Goal: Task Accomplishment & Management: Use online tool/utility

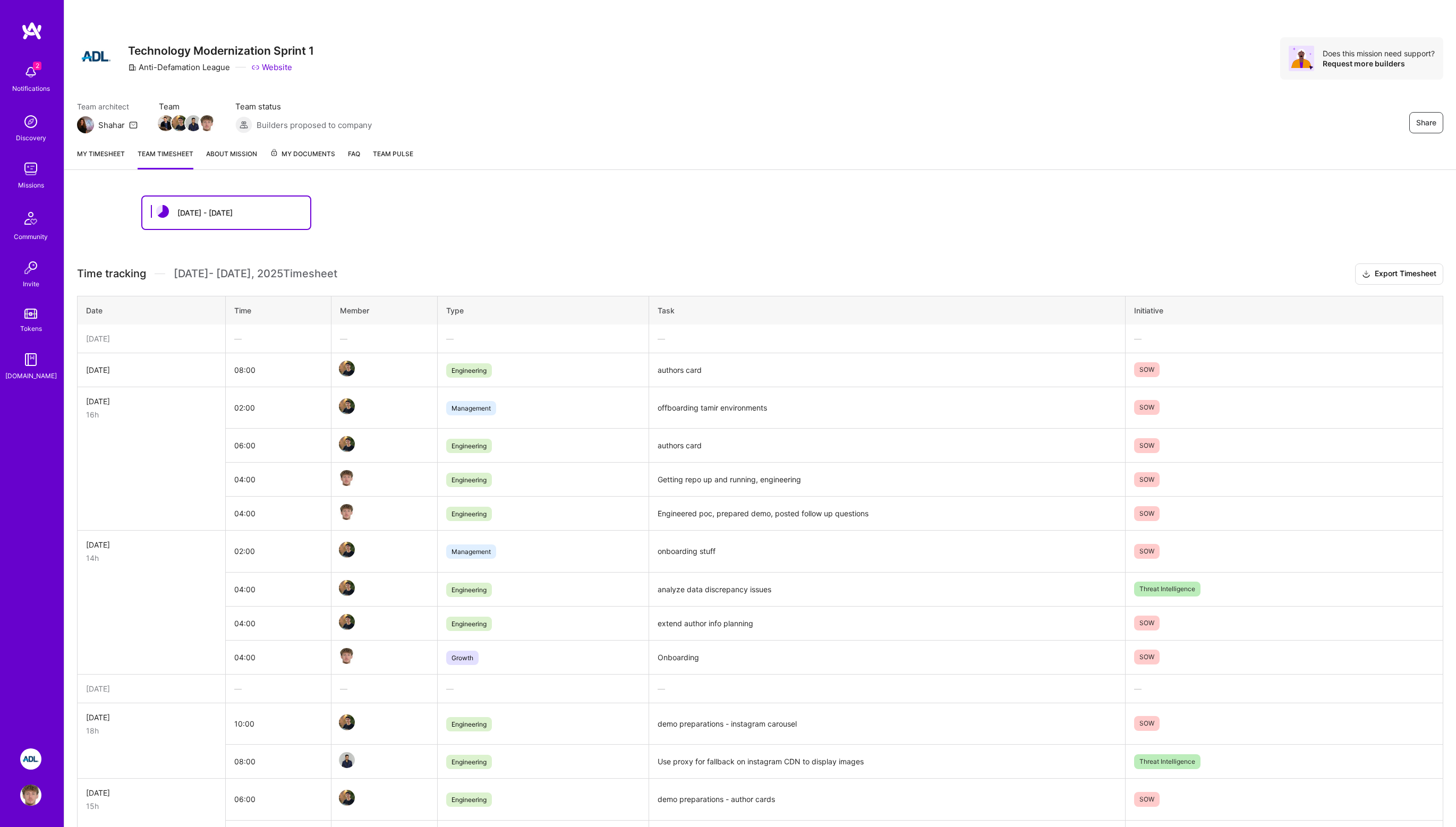
scroll to position [179, 0]
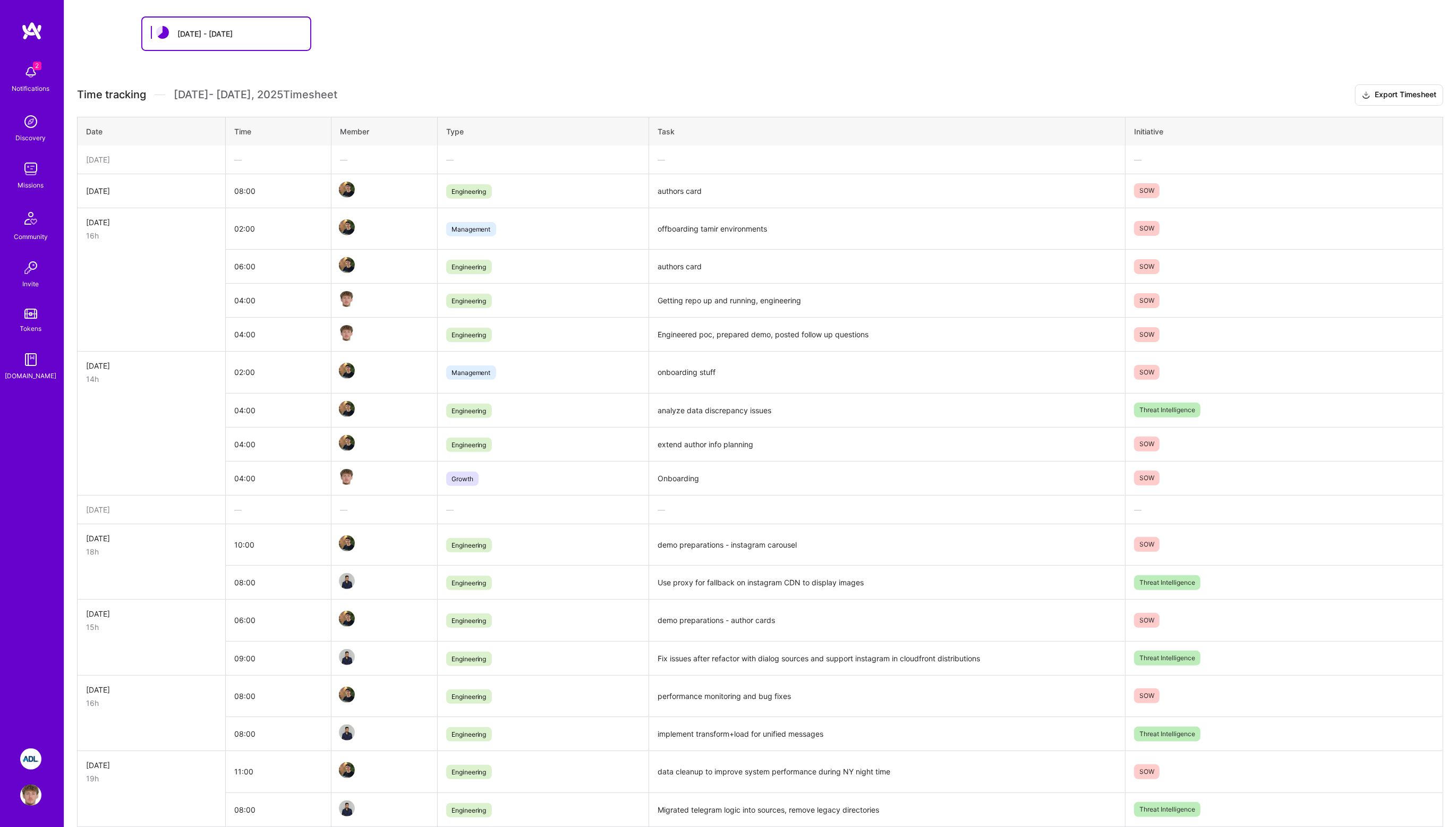
click at [272, 291] on td "04:00" at bounding box center [278, 301] width 106 height 34
click at [252, 302] on td "04:00" at bounding box center [278, 301] width 106 height 34
click at [229, 301] on td "04:00" at bounding box center [278, 301] width 106 height 34
click at [236, 301] on td "04:00" at bounding box center [278, 301] width 106 height 34
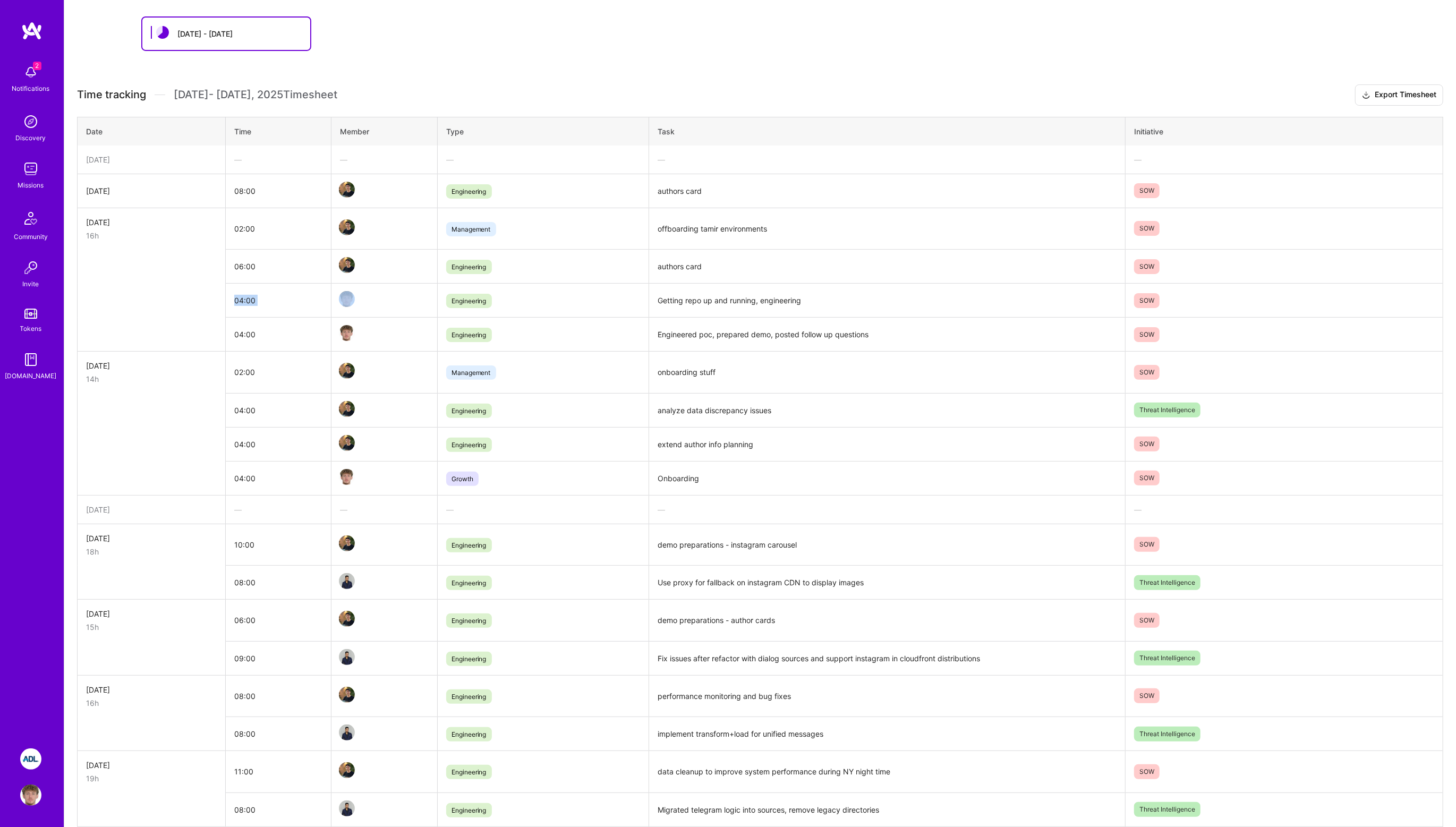
click at [236, 301] on td "04:00" at bounding box center [278, 301] width 106 height 34
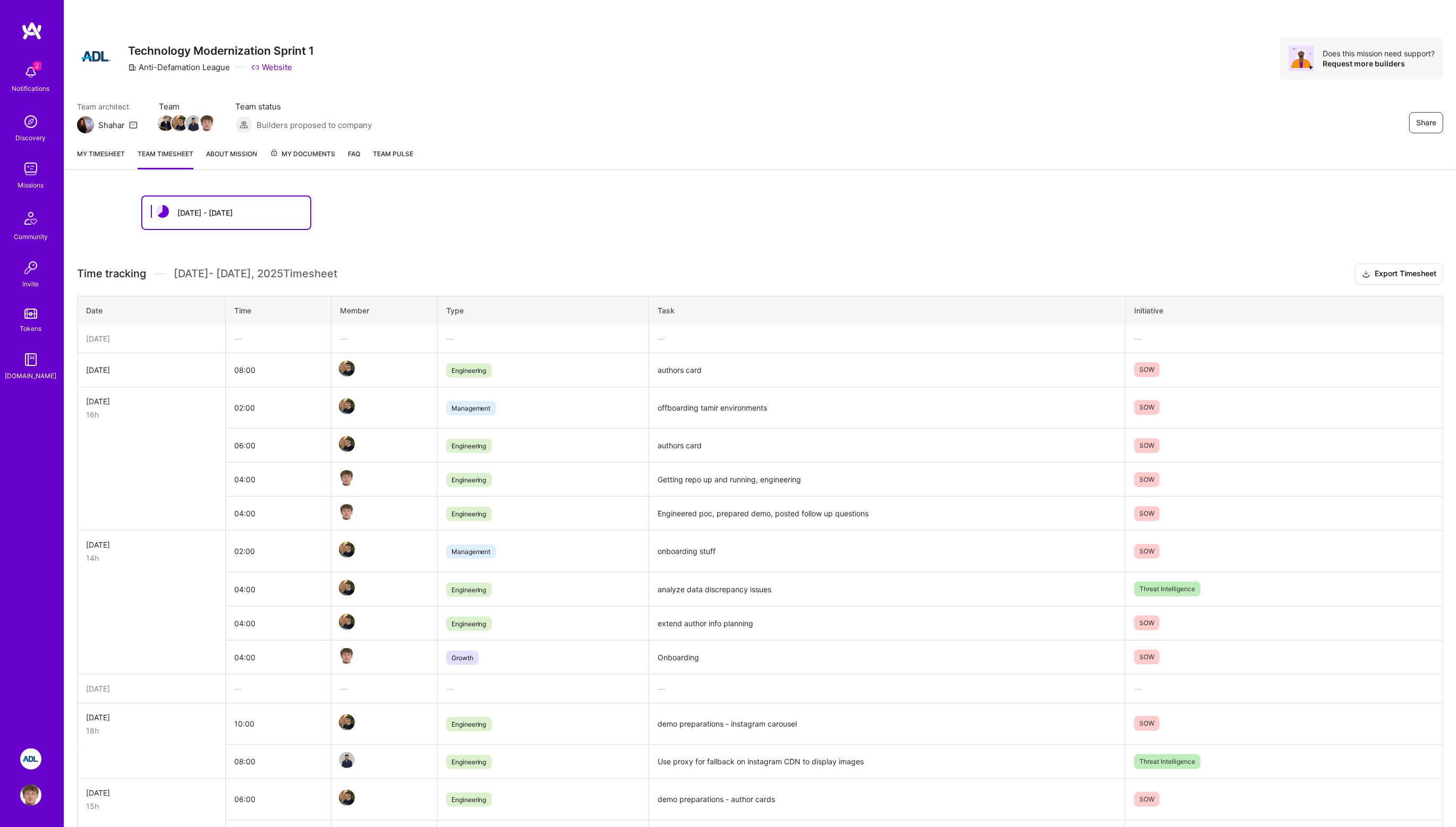
click at [241, 428] on td "06:00" at bounding box center [278, 445] width 106 height 34
click at [258, 492] on td "04:00" at bounding box center [278, 480] width 106 height 34
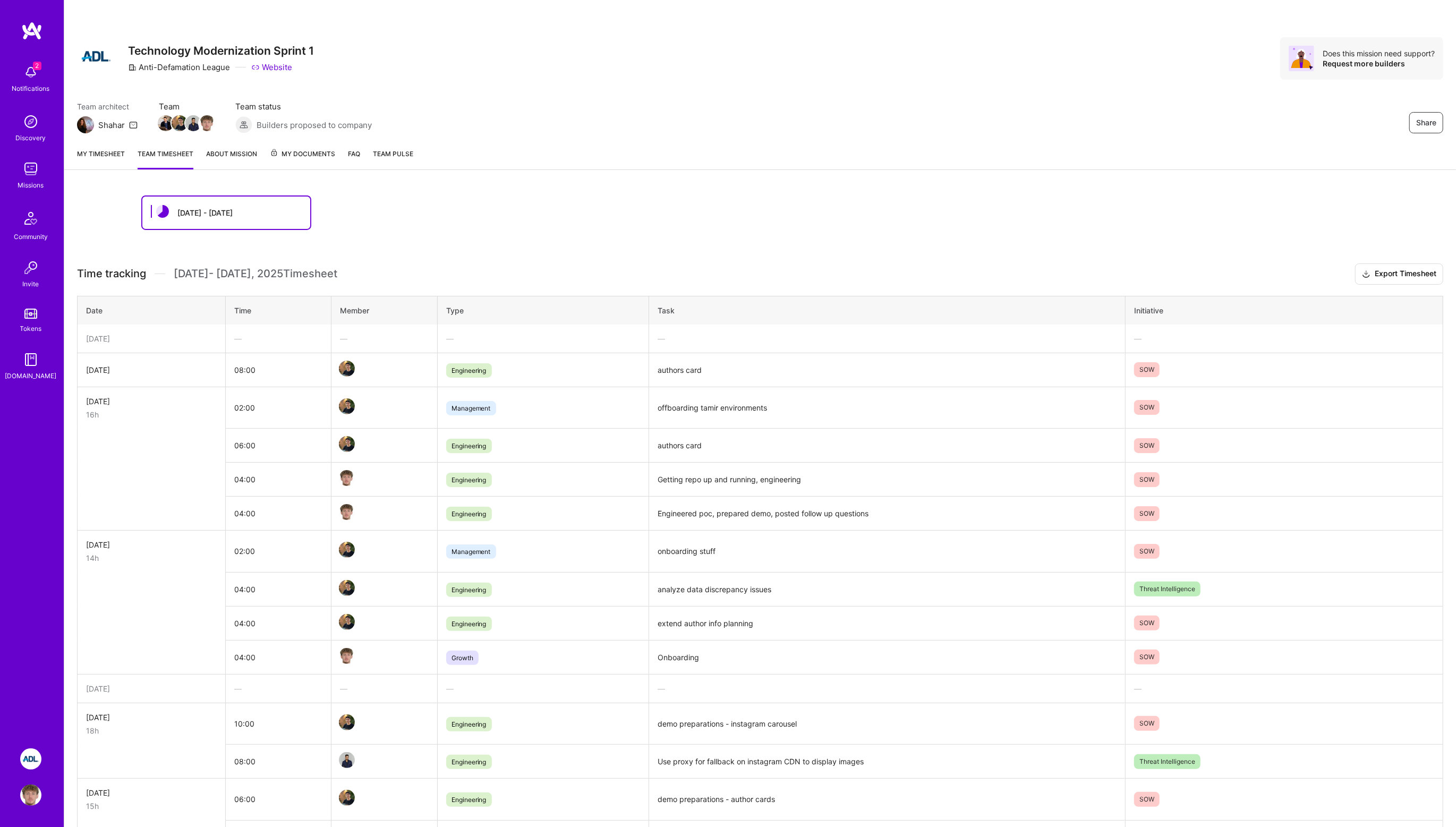
click at [691, 518] on td "Engineered poc, prepared demo, posted follow up questions" at bounding box center [887, 514] width 476 height 34
click at [677, 518] on td "Engineered poc, prepared demo, posted follow up questions" at bounding box center [887, 514] width 476 height 34
click at [681, 513] on td "Engineered poc, prepared demo, posted follow up questions" at bounding box center [887, 514] width 476 height 34
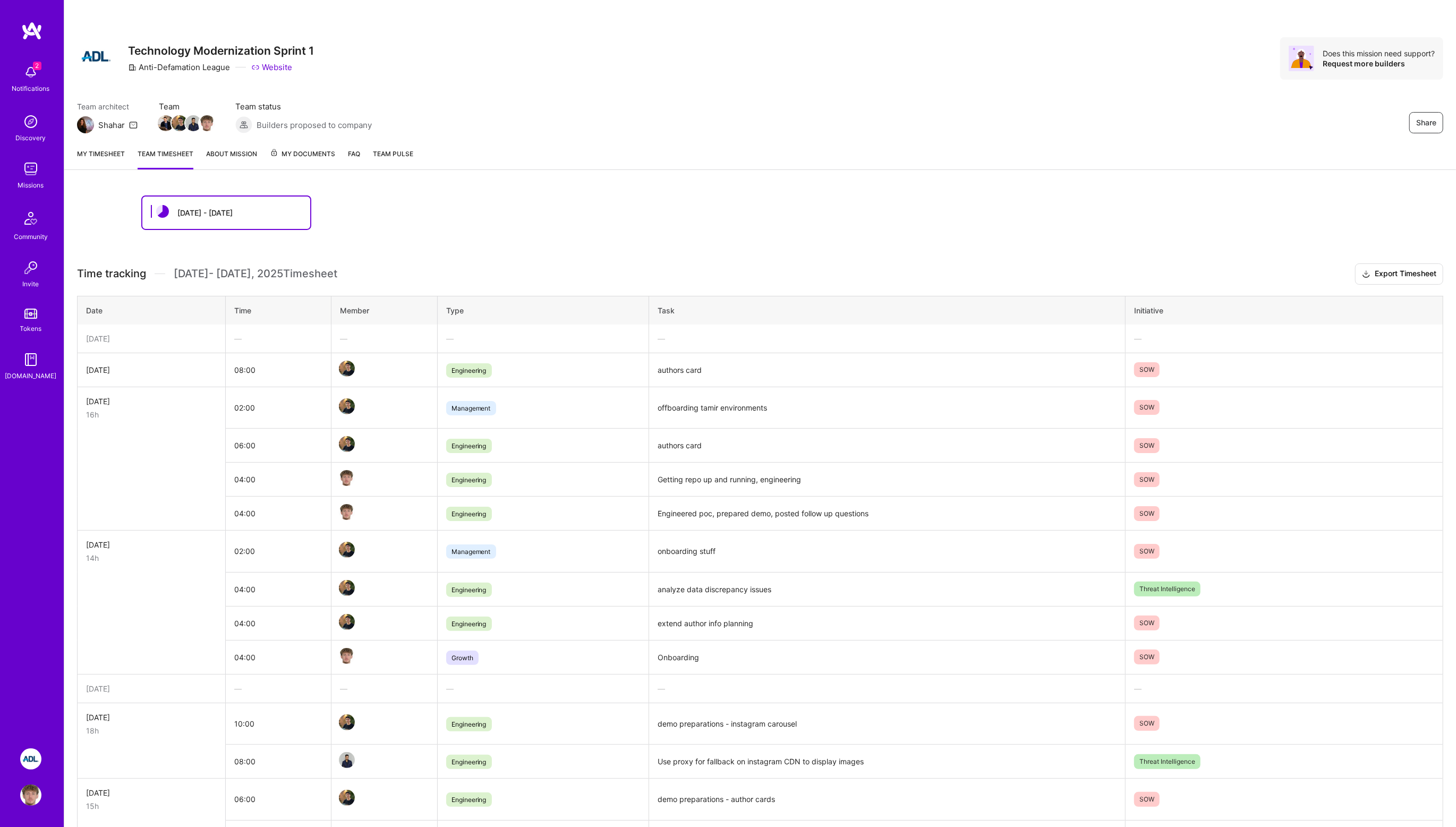
click at [681, 513] on td "Engineered poc, prepared demo, posted follow up questions" at bounding box center [887, 514] width 476 height 34
